Goal: Information Seeking & Learning: Find specific fact

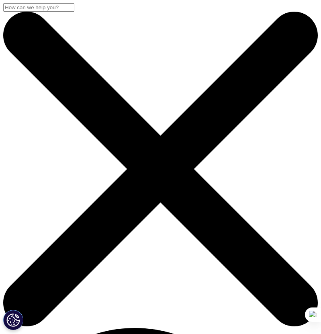
click at [74, 12] on input "Search" at bounding box center [38, 7] width 71 height 8
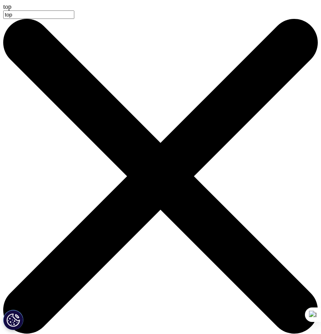
type input "top"
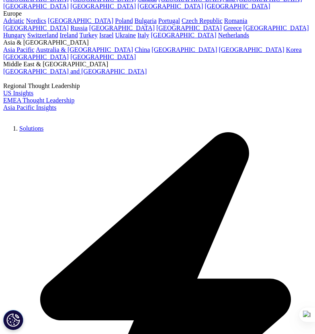
scroll to position [53, 0]
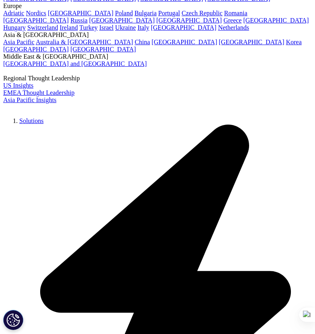
type input "top 20 pharma companies market share"
